Goal: Information Seeking & Learning: Check status

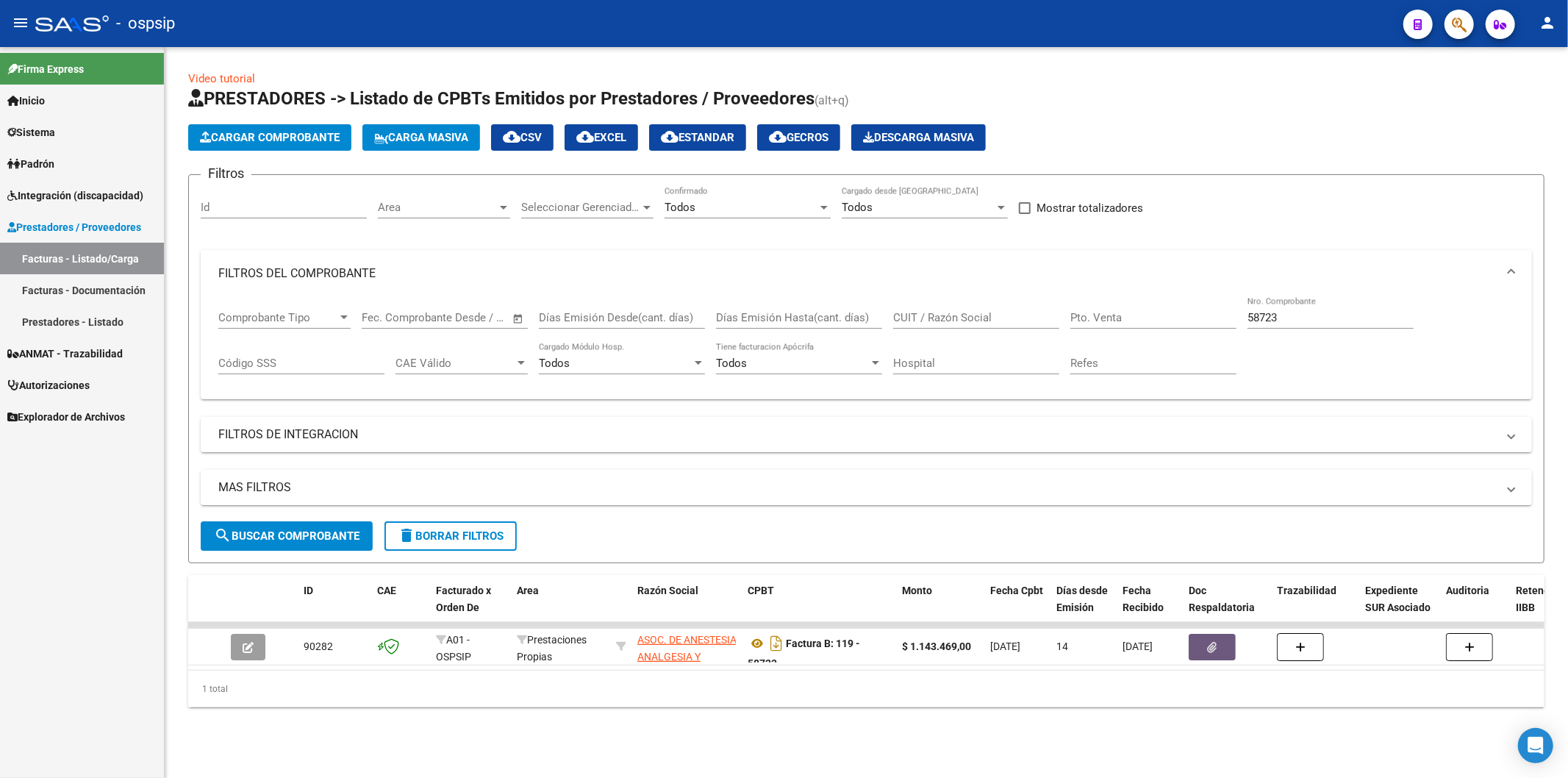
click at [1328, 314] on input "58723" at bounding box center [1330, 318] width 166 height 14
type input "5"
click at [973, 320] on input "CUIT / Razón Social" at bounding box center [976, 318] width 166 height 14
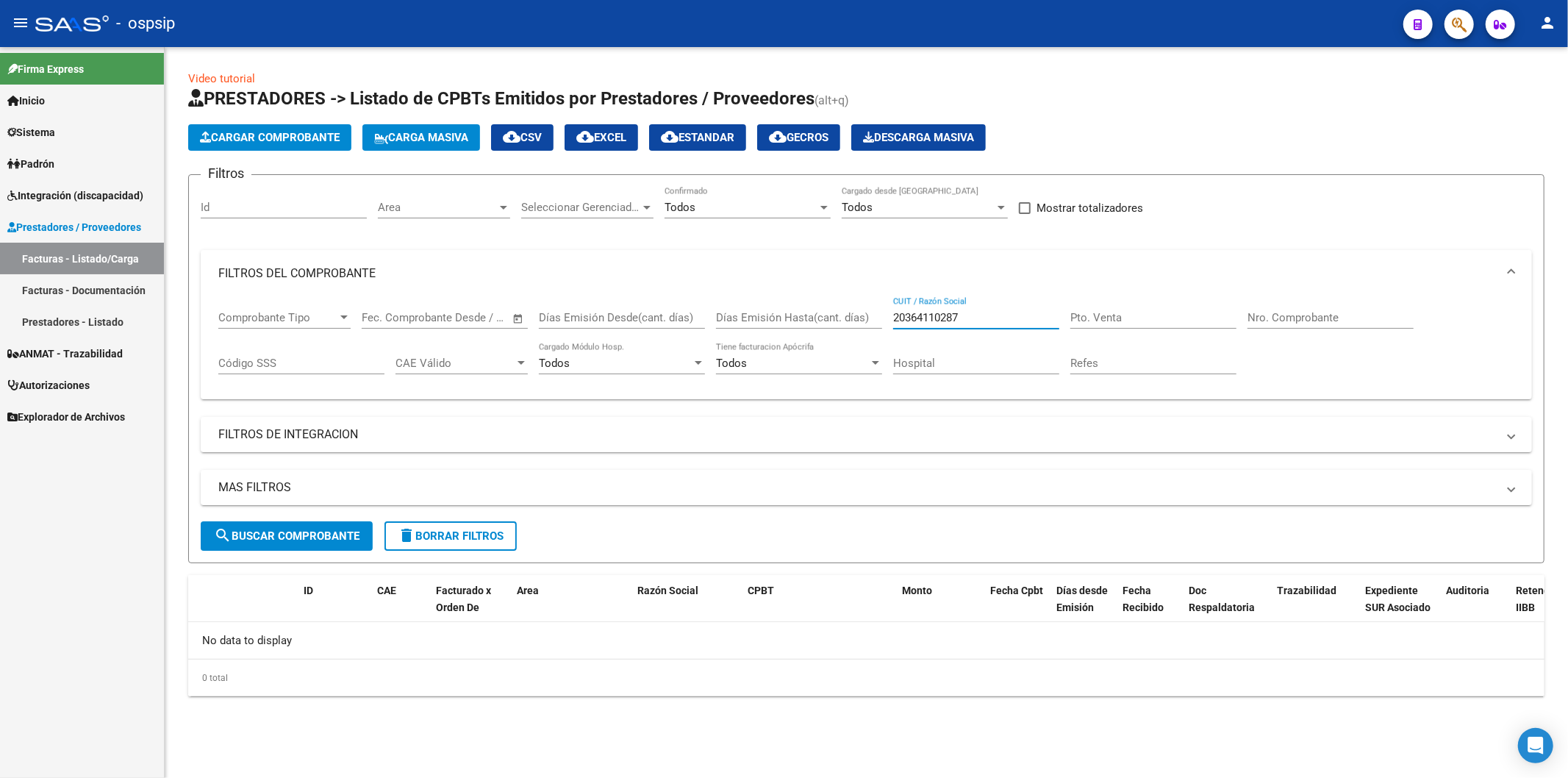
click at [1005, 311] on input "20364110287" at bounding box center [976, 318] width 166 height 14
type input "2"
click at [954, 326] on div "CUIT / Razón Social" at bounding box center [976, 313] width 166 height 32
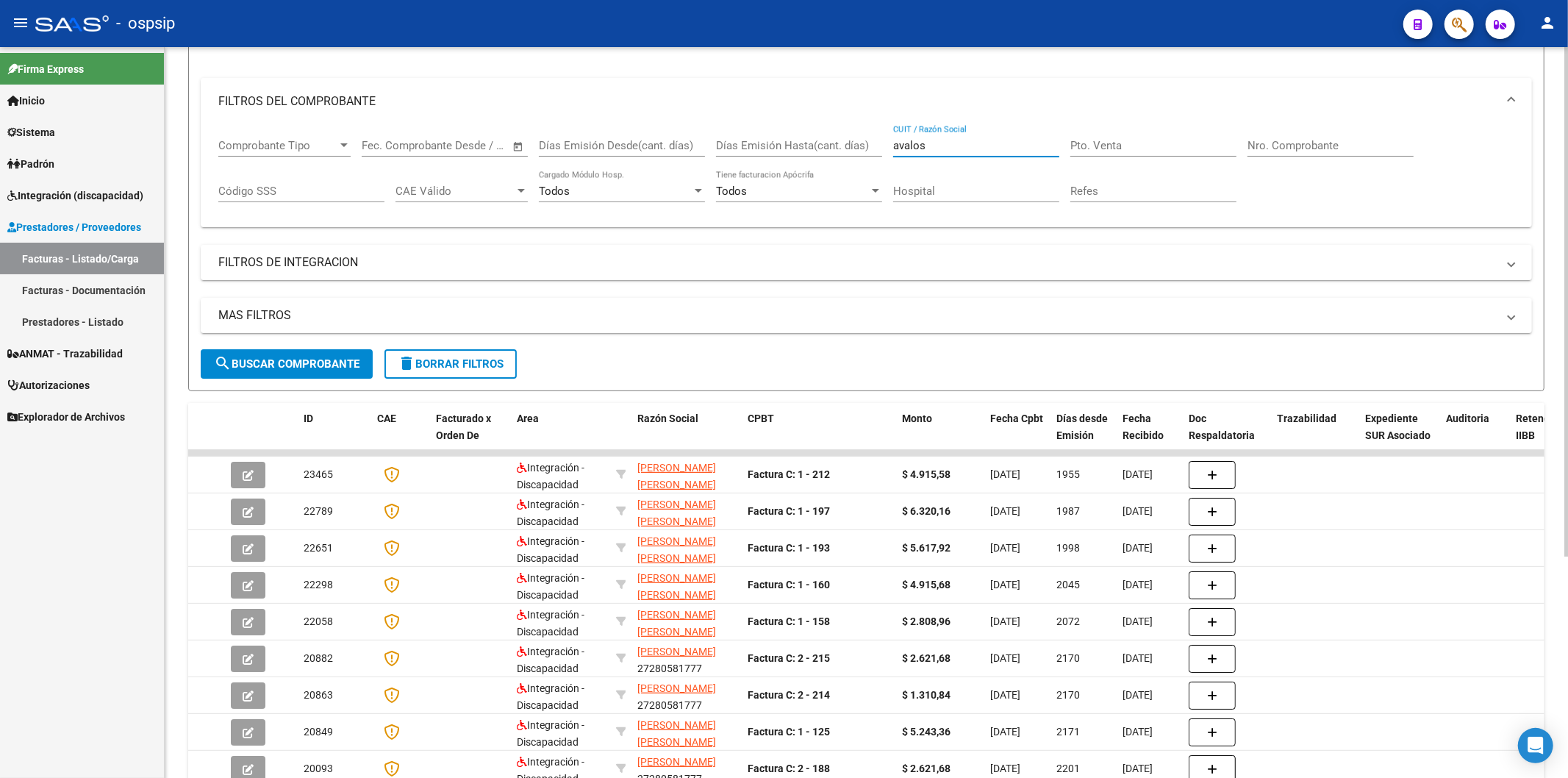
scroll to position [245, 0]
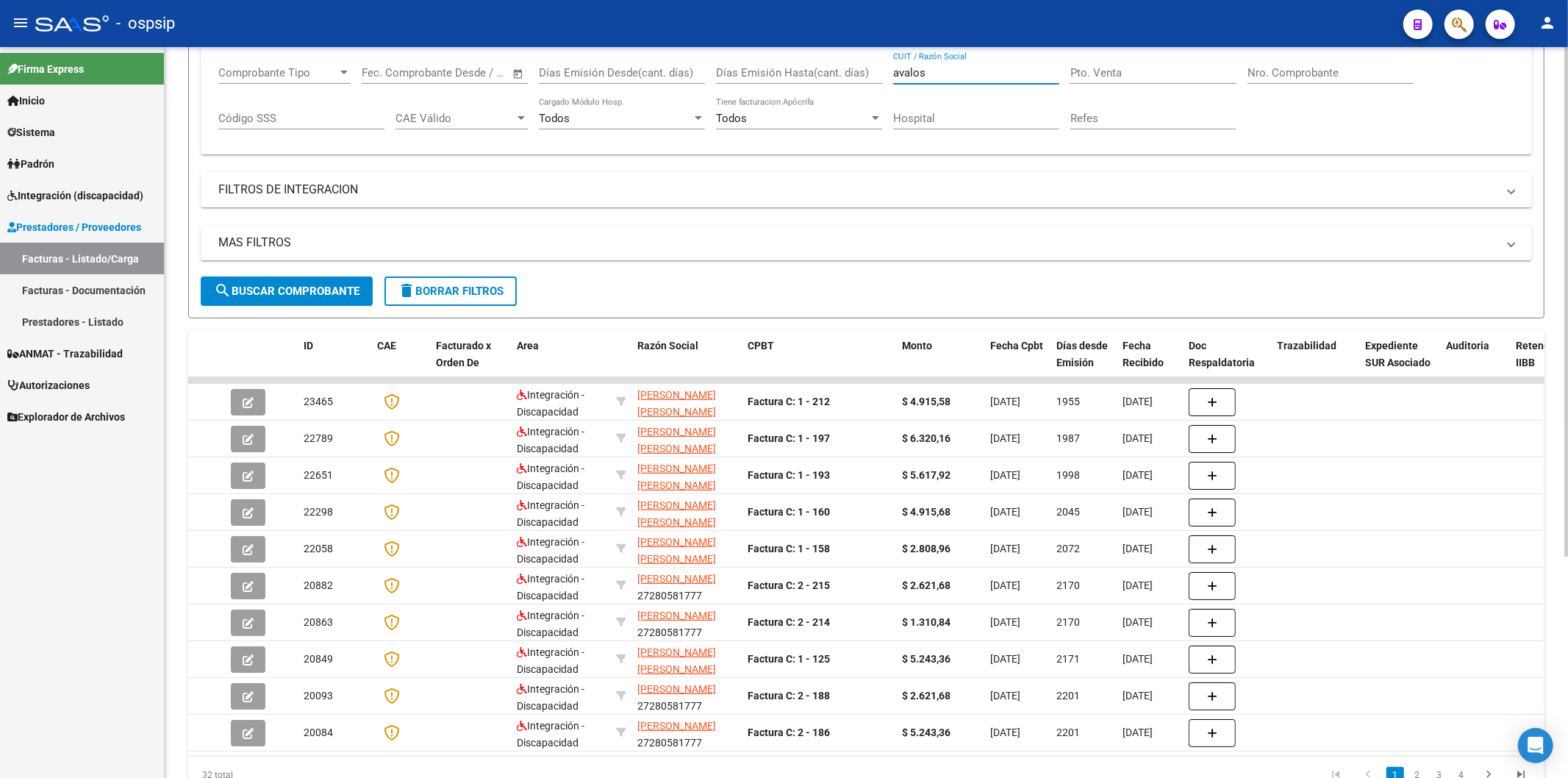
type input "avalos"
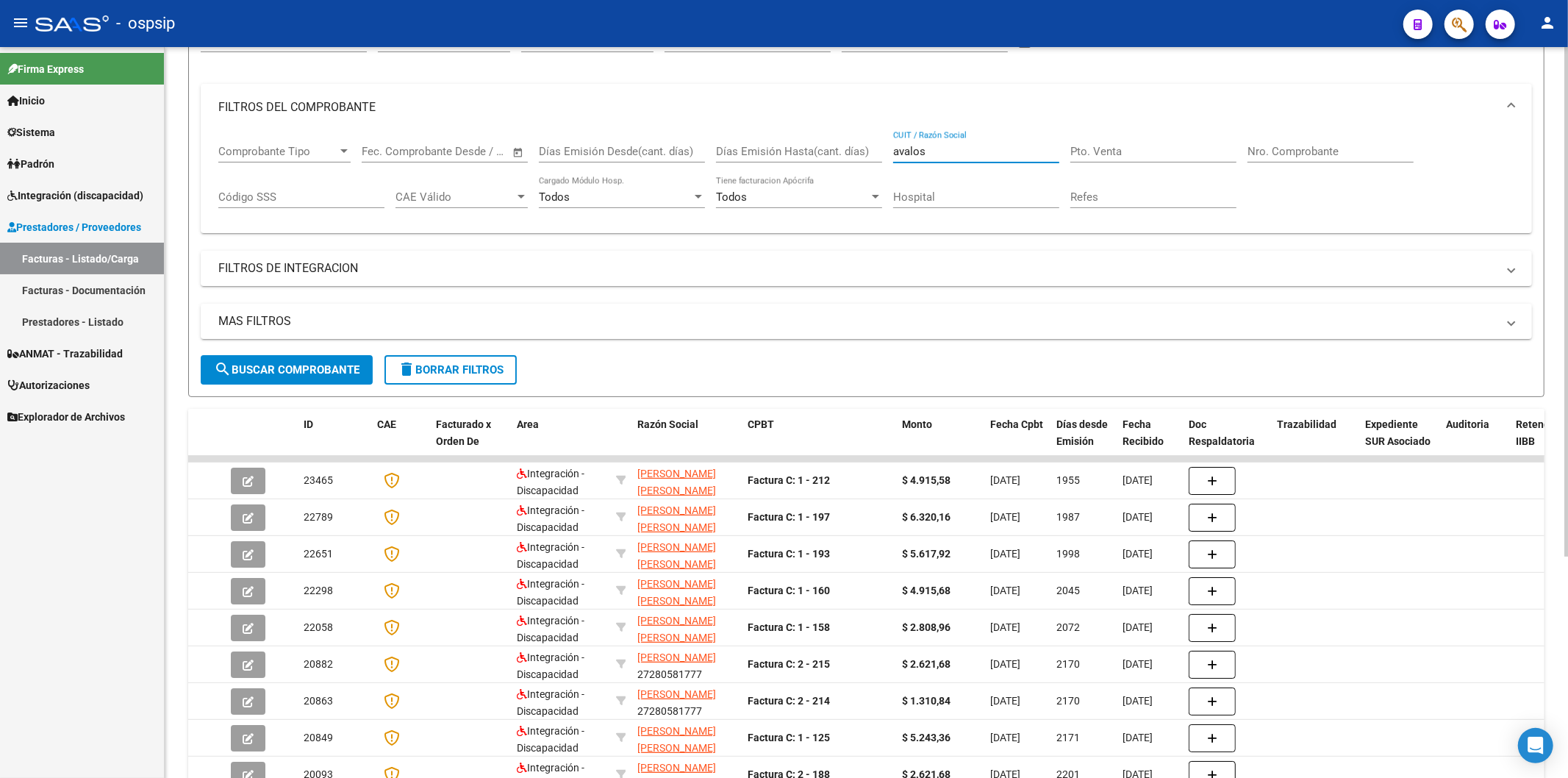
scroll to position [0, 0]
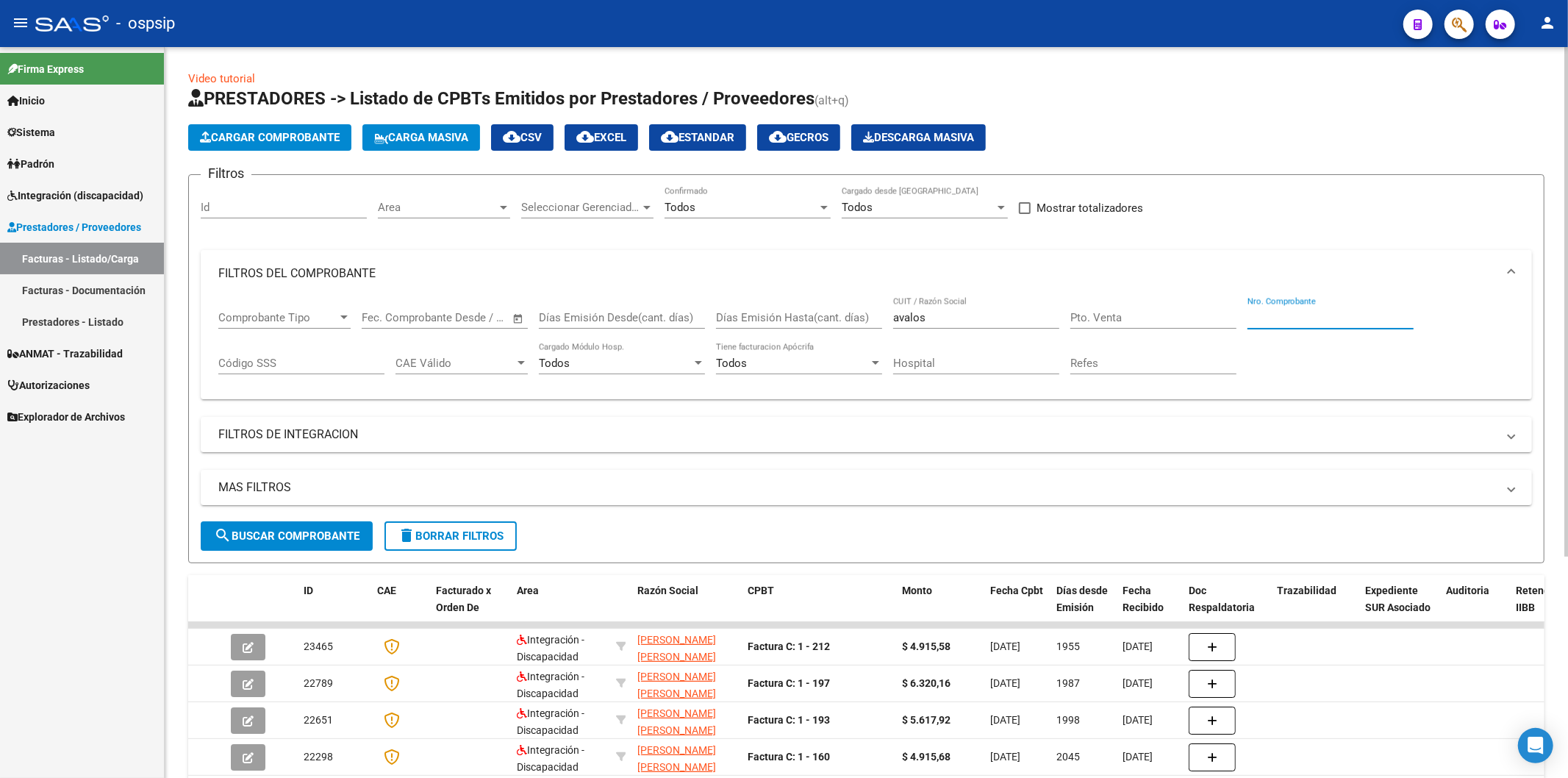
click at [1263, 317] on input "Nro. Comprobante" at bounding box center [1330, 318] width 166 height 14
type input "18"
click at [976, 320] on input "avalos" at bounding box center [976, 318] width 166 height 14
type input "a"
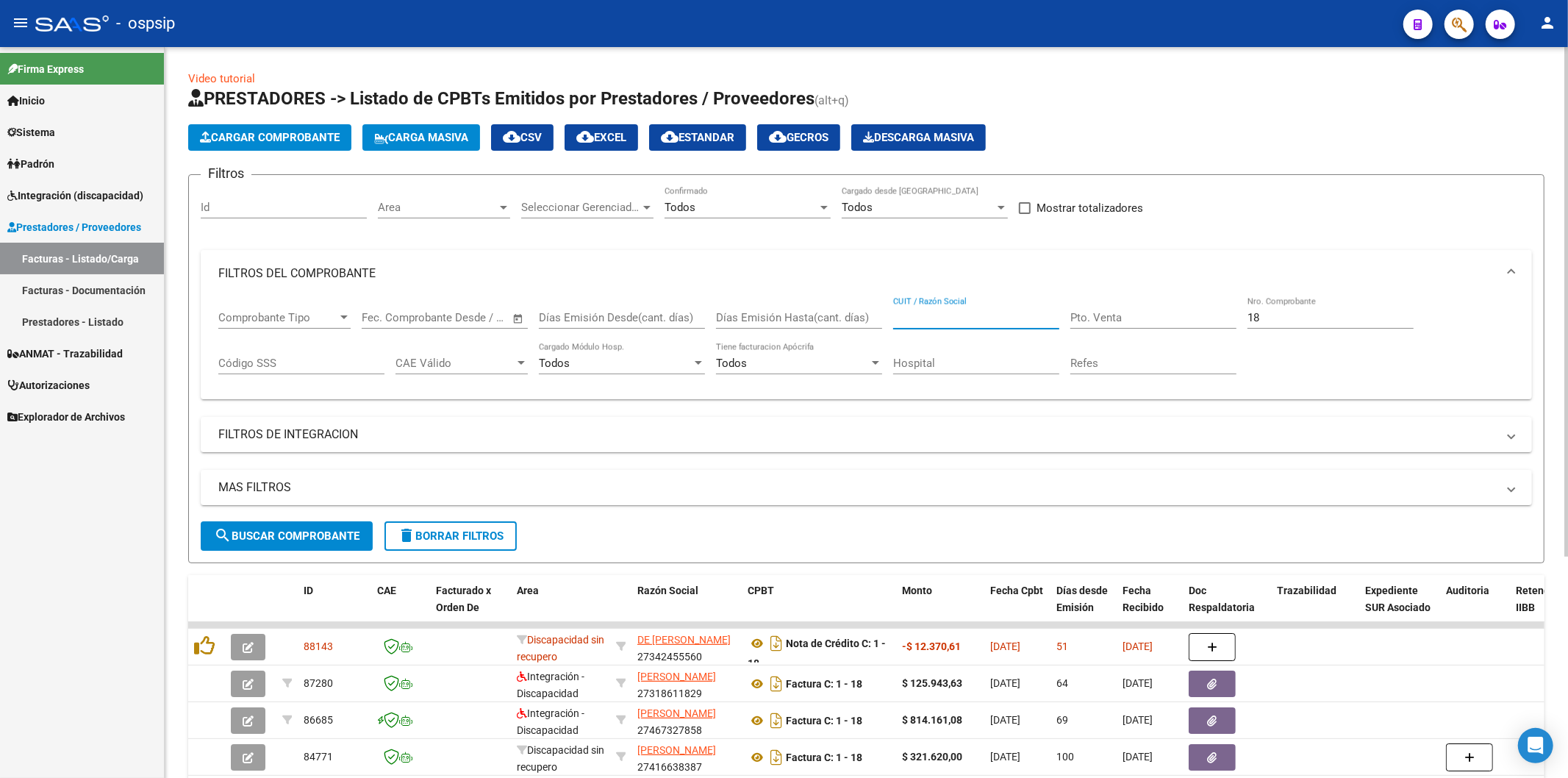
click at [1288, 317] on input "18" at bounding box center [1330, 318] width 166 height 14
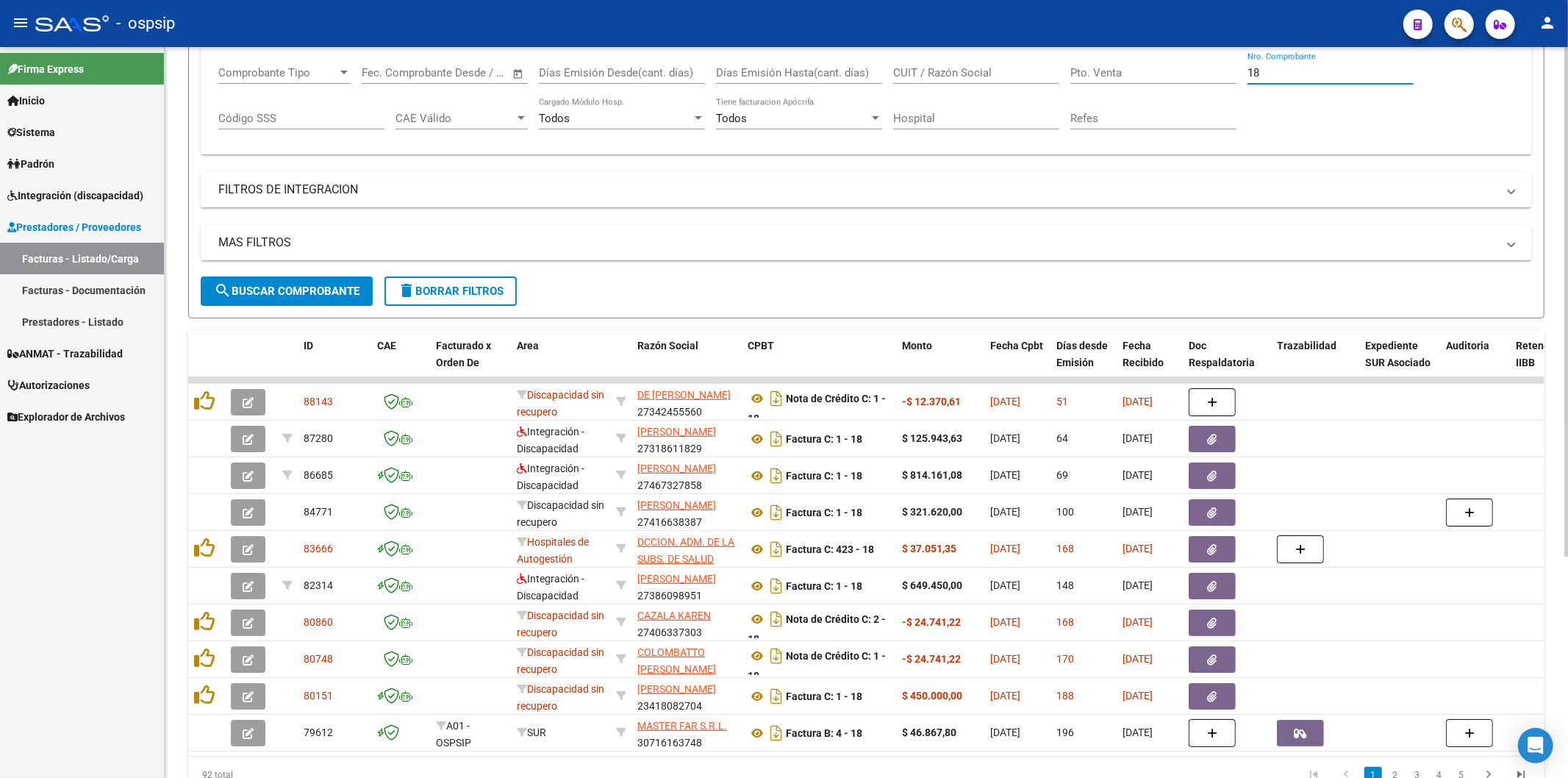
scroll to position [82, 0]
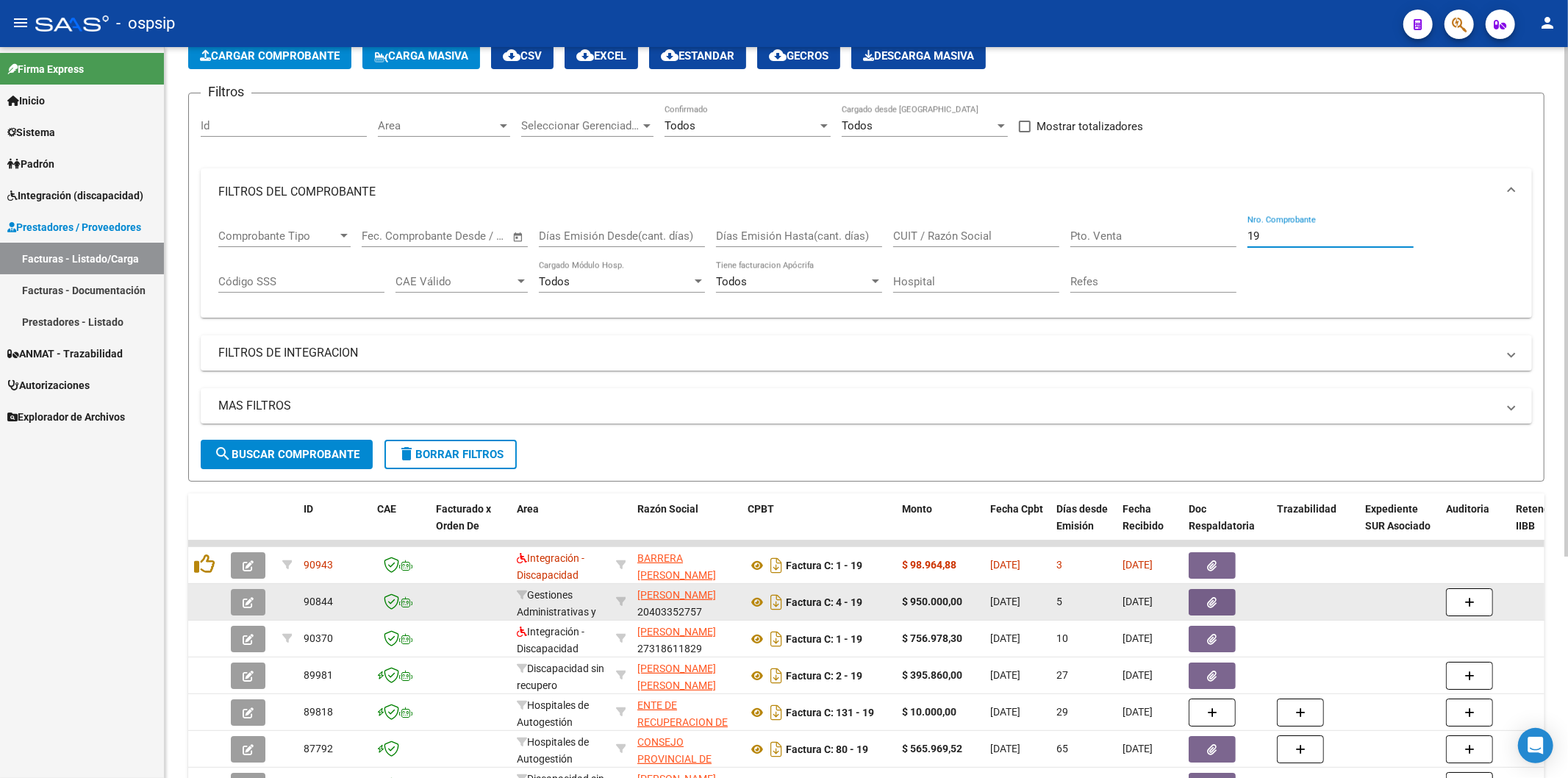
click at [1219, 599] on button "button" at bounding box center [1212, 602] width 47 height 26
click at [758, 601] on icon at bounding box center [757, 602] width 19 height 18
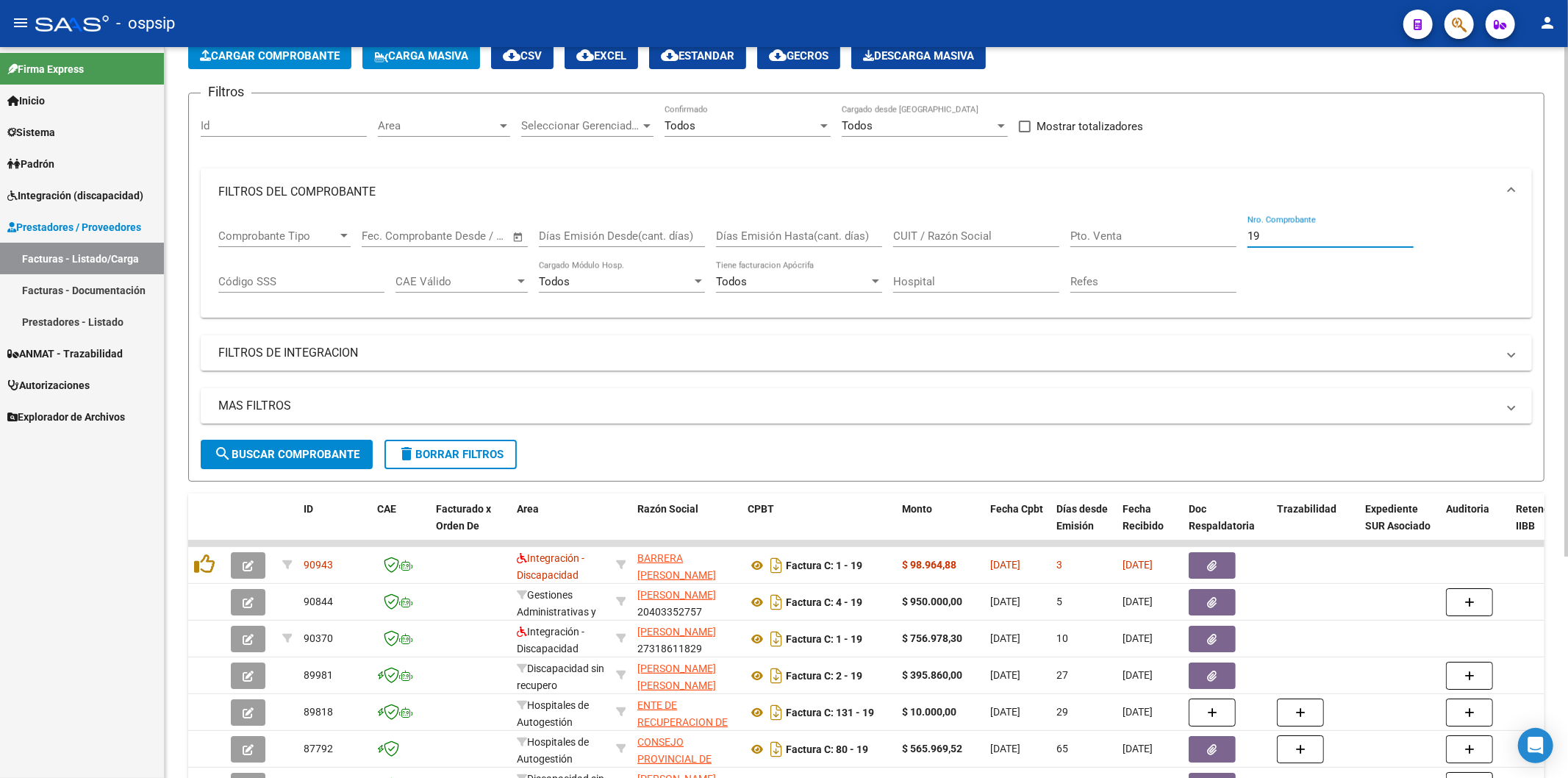
click at [1302, 231] on input "19" at bounding box center [1330, 236] width 166 height 14
type input "1"
